Goal: Navigation & Orientation: Find specific page/section

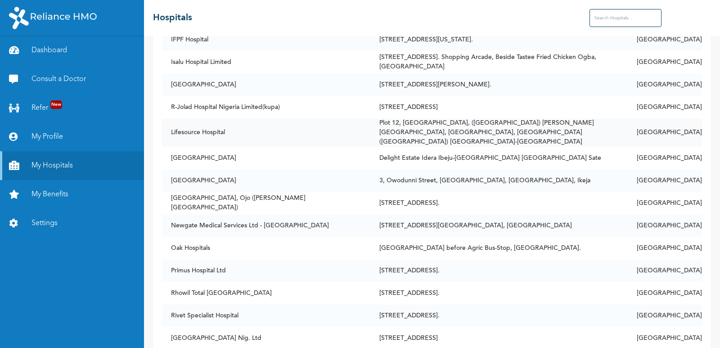
scroll to position [810, 0]
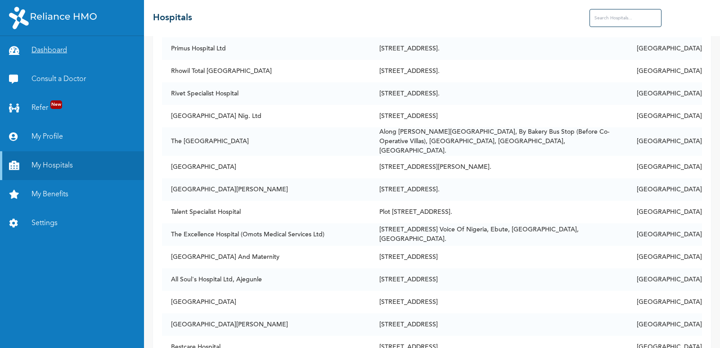
click at [41, 57] on link "Dashboard" at bounding box center [72, 50] width 144 height 29
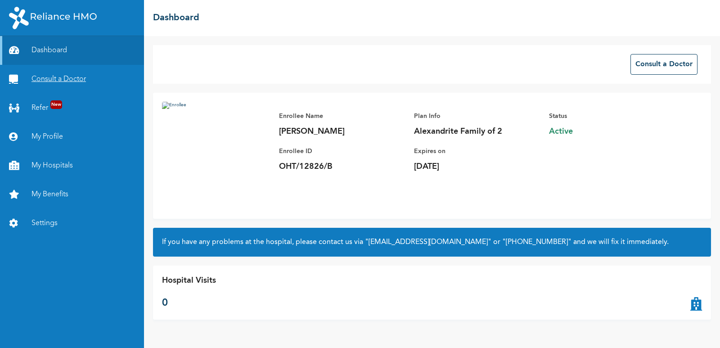
click at [58, 80] on link "Consult a Doctor" at bounding box center [72, 79] width 144 height 29
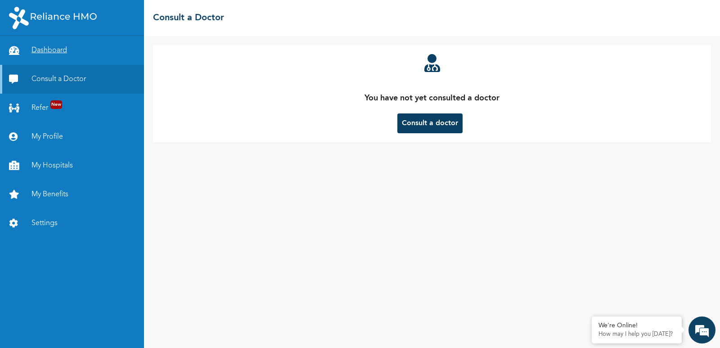
click at [48, 49] on link "Dashboard" at bounding box center [72, 50] width 144 height 29
